Goal: Find specific page/section: Find specific page/section

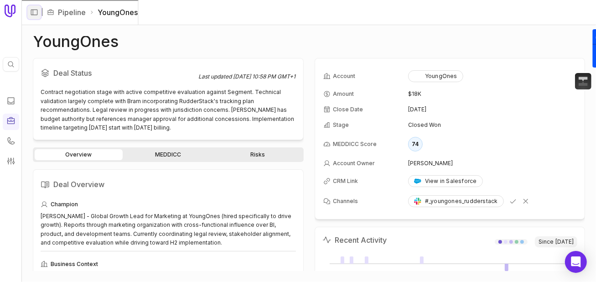
click at [32, 16] on icon "Expand sidebar" at bounding box center [34, 12] width 8 height 8
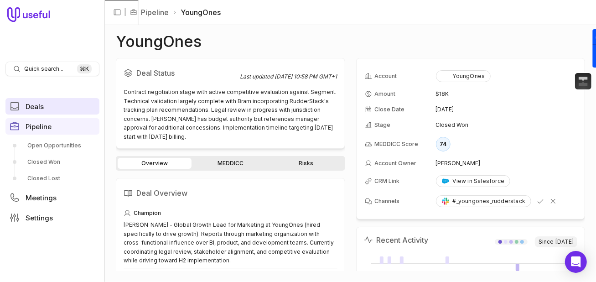
click at [41, 109] on span "Deals" at bounding box center [35, 106] width 18 height 7
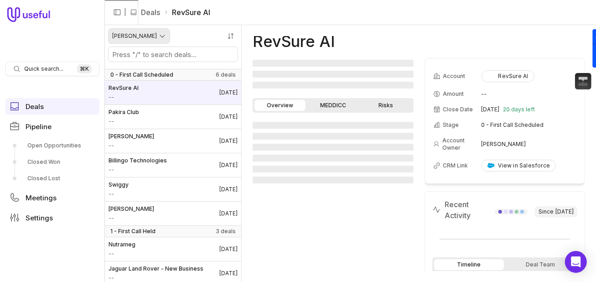
click at [146, 31] on html "Quick search... ⌘ K Deals Pipeline Open Opportunities Closed Won Closed Lost Me…" at bounding box center [298, 141] width 596 height 282
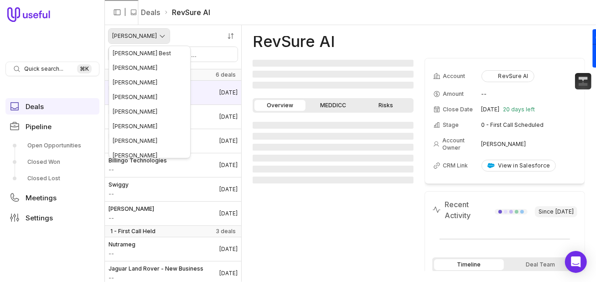
scroll to position [19, 0]
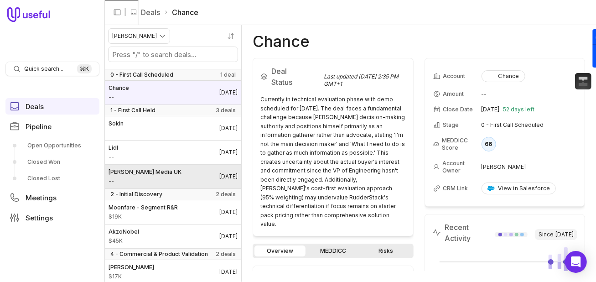
click at [173, 177] on link "[PERSON_NAME] Media UK -- [DATE]" at bounding box center [173, 177] width 136 height 24
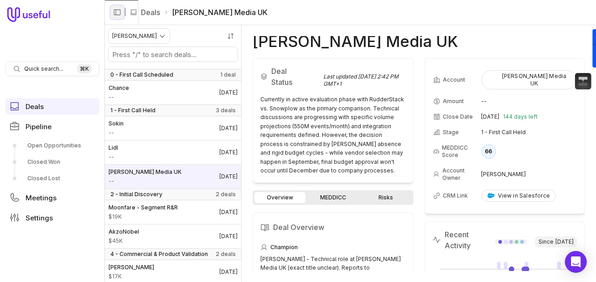
click at [113, 13] on icon "Collapse sidebar" at bounding box center [117, 12] width 8 height 8
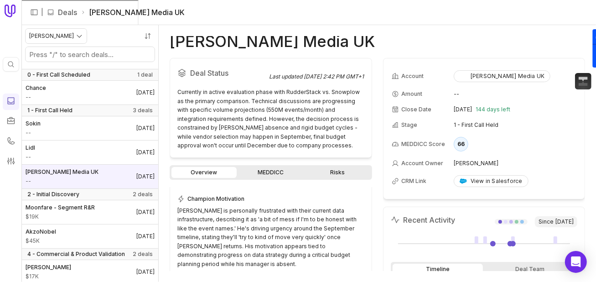
scroll to position [214, 0]
click at [272, 178] on link "MEDDICC" at bounding box center [271, 172] width 65 height 11
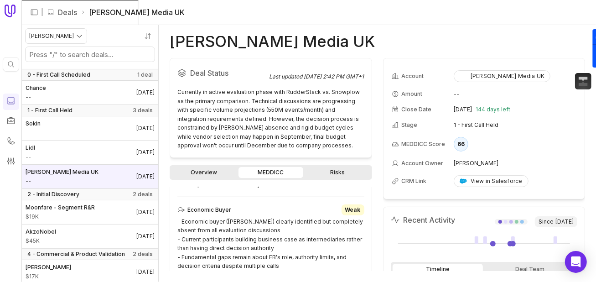
click at [339, 177] on link "Risks" at bounding box center [337, 172] width 65 height 11
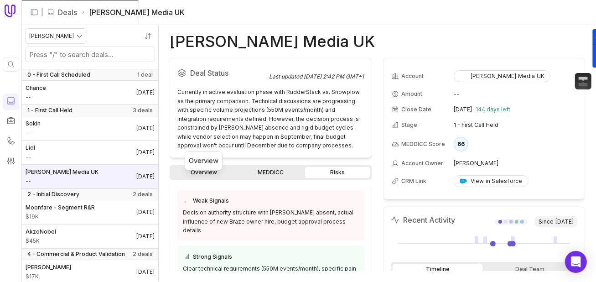
click at [224, 178] on link "Overview" at bounding box center [204, 172] width 65 height 11
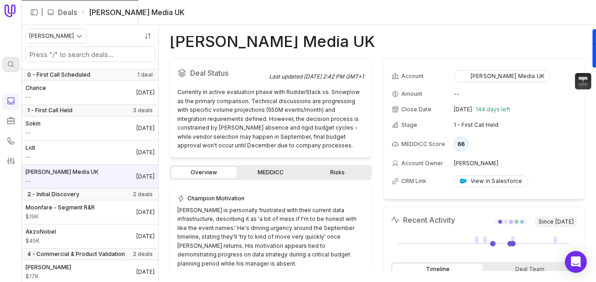
click at [10, 61] on icon at bounding box center [11, 64] width 6 height 6
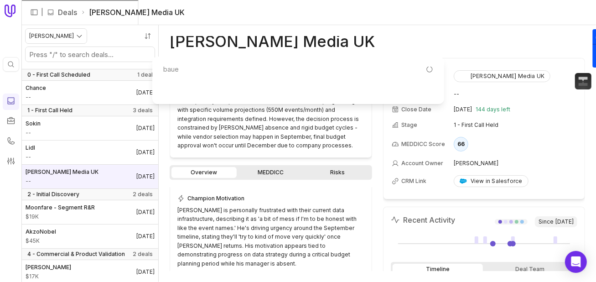
type input "[PERSON_NAME]"
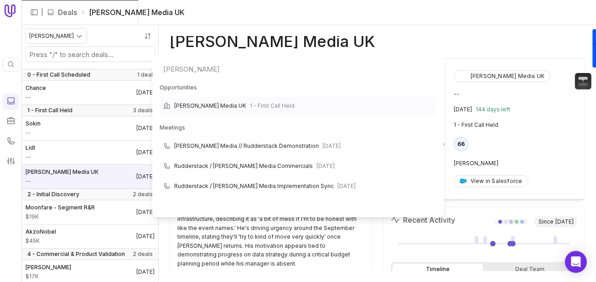
click at [261, 100] on span "1 - First Call Held" at bounding box center [272, 105] width 45 height 11
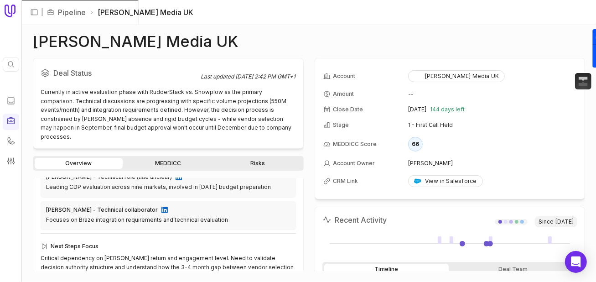
scroll to position [343, 0]
